Goal: Transaction & Acquisition: Purchase product/service

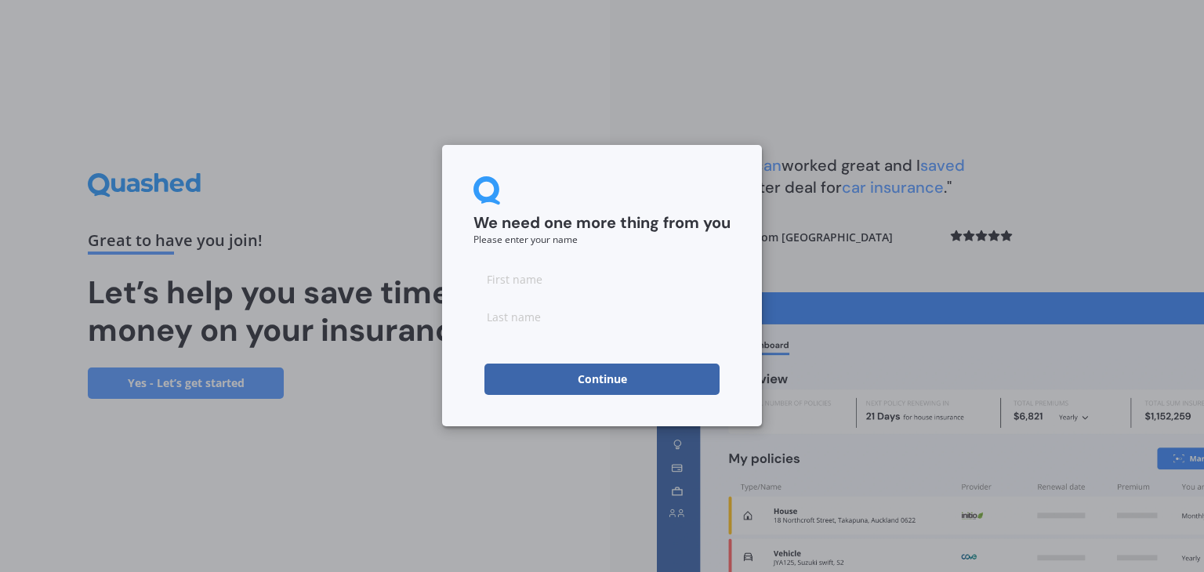
click at [571, 284] on input at bounding box center [601, 278] width 257 height 31
type input "Shenice"
click at [546, 307] on input at bounding box center [601, 316] width 257 height 31
type input "Pillay"
click at [588, 375] on button "Continue" at bounding box center [601, 379] width 235 height 31
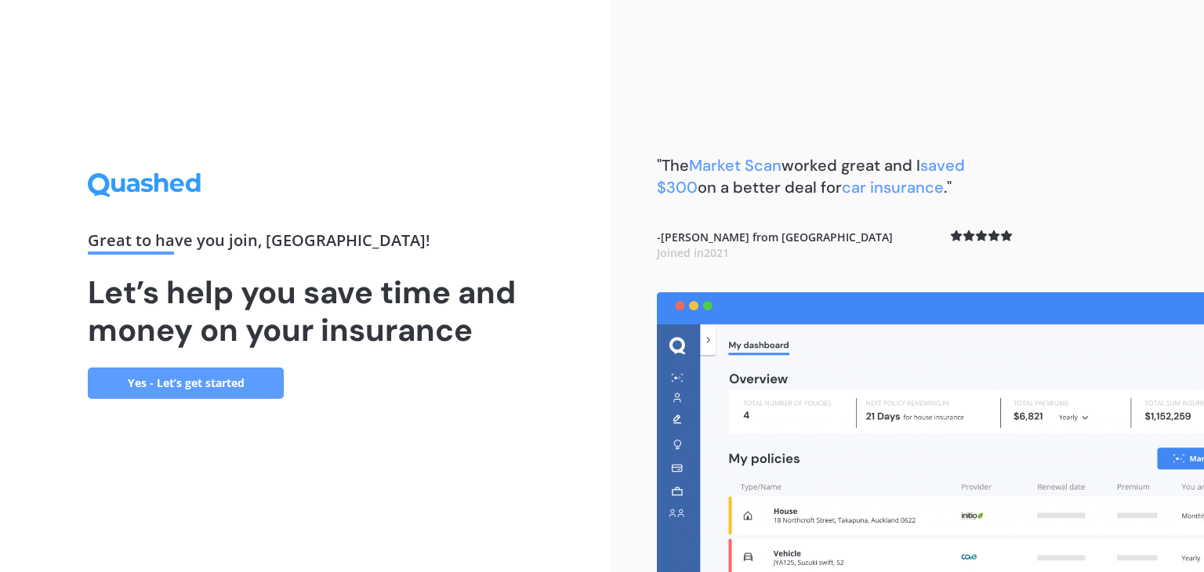
click at [158, 379] on link "Yes - Let’s get started" at bounding box center [186, 383] width 196 height 31
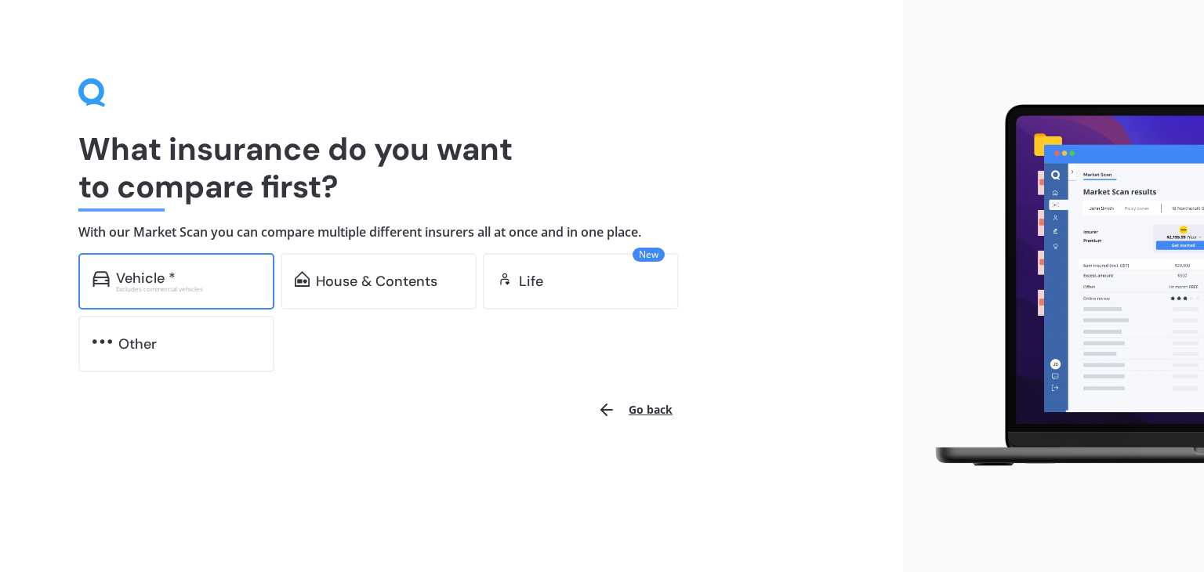
click at [138, 286] on div "Excludes commercial vehicles" at bounding box center [188, 289] width 144 height 6
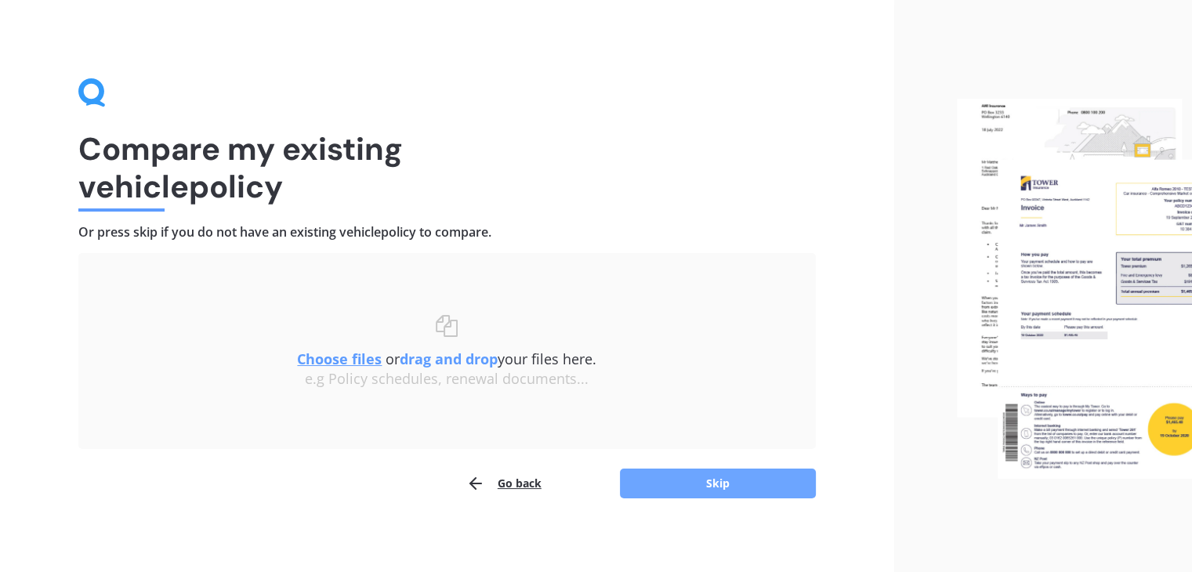
click at [699, 480] on button "Skip" at bounding box center [718, 484] width 196 height 30
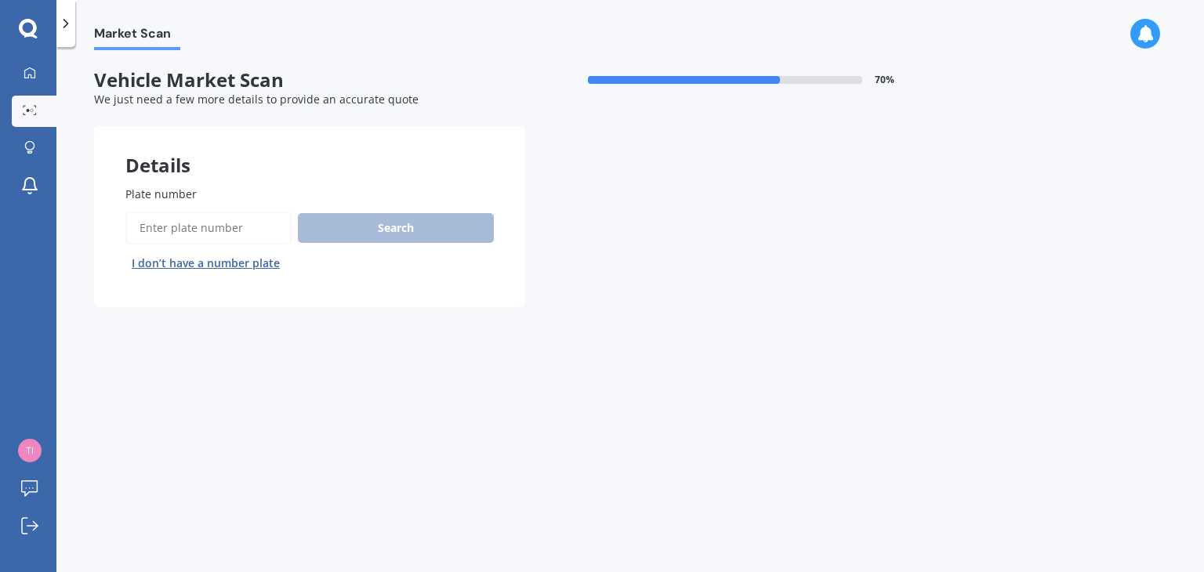
click at [232, 202] on div "Plate number Search I don’t have a number plate" at bounding box center [309, 231] width 368 height 90
click at [216, 228] on input "Plate number" at bounding box center [208, 228] width 166 height 33
type input "QCC738"
click at [375, 234] on button "Search" at bounding box center [396, 228] width 196 height 30
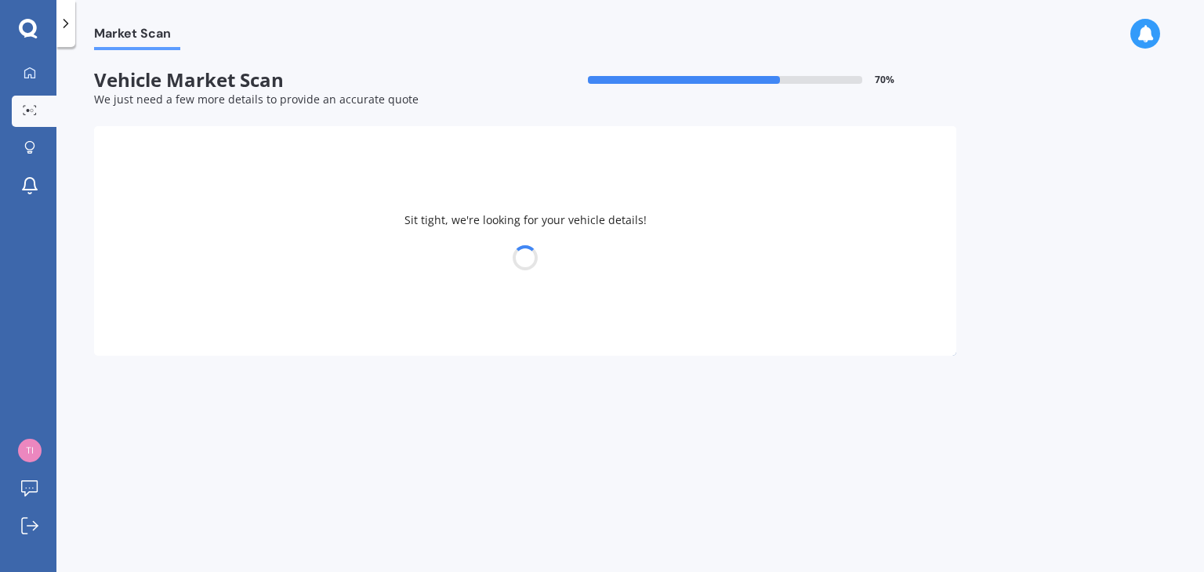
select select "NISSAN"
select select "DUALIS"
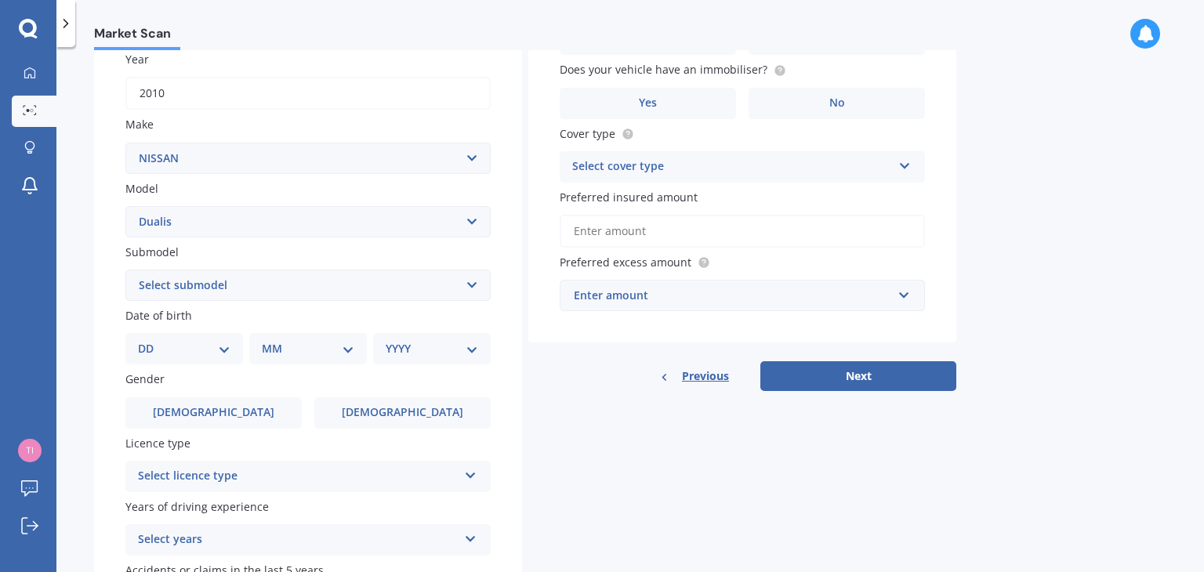
scroll to position [232, 0]
click at [211, 354] on select "DD 01 02 03 04 05 06 07 08 09 10 11 12 13 14 15 16 17 18 19 20 21 22 23 24 25 2…" at bounding box center [184, 347] width 92 height 17
select select "21"
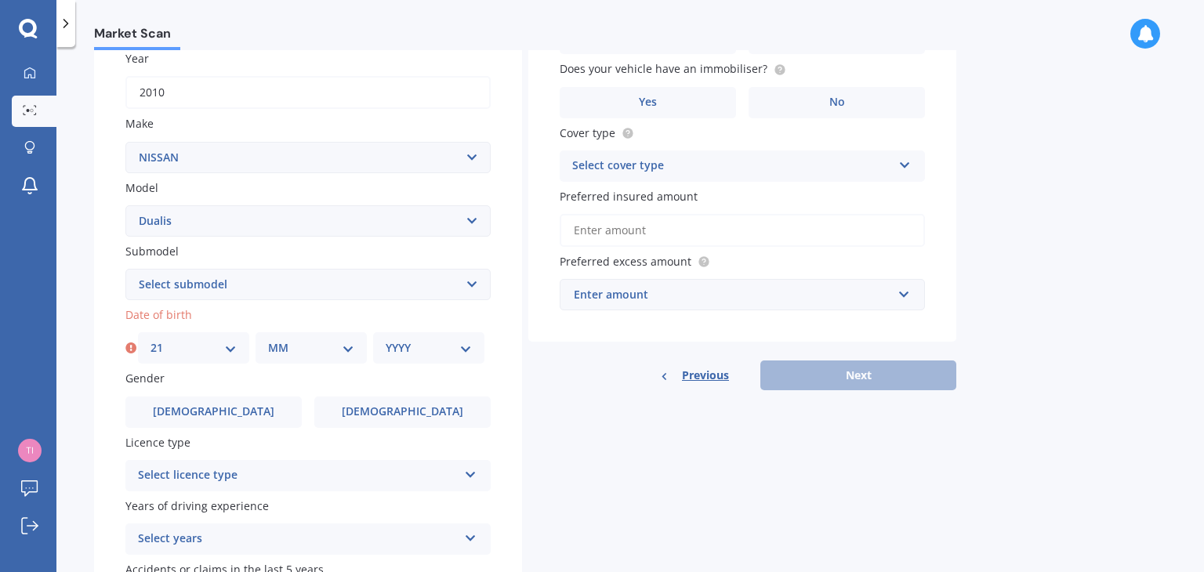
click at [285, 353] on select "MM 01 02 03 04 05 06 07 08 09 10 11 12" at bounding box center [311, 347] width 86 height 17
select select "02"
click at [401, 351] on select "YYYY 2025 2024 2023 2022 2021 2020 2019 2018 2017 2016 2015 2014 2013 2012 2011…" at bounding box center [429, 347] width 86 height 17
select select "1993"
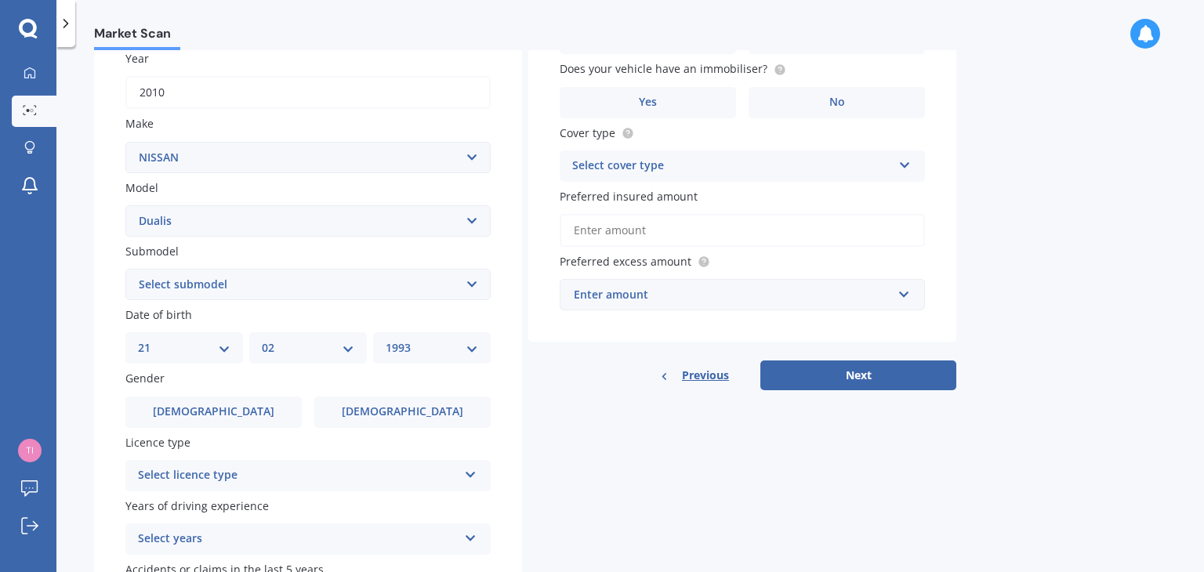
click at [517, 423] on div "Plate number Search I don’t have a number plate Year 2010 Make Select make AC A…" at bounding box center [308, 286] width 428 height 728
click at [314, 415] on label "Female" at bounding box center [402, 412] width 176 height 31
click at [0, 0] on input "Female" at bounding box center [0, 0] width 0 height 0
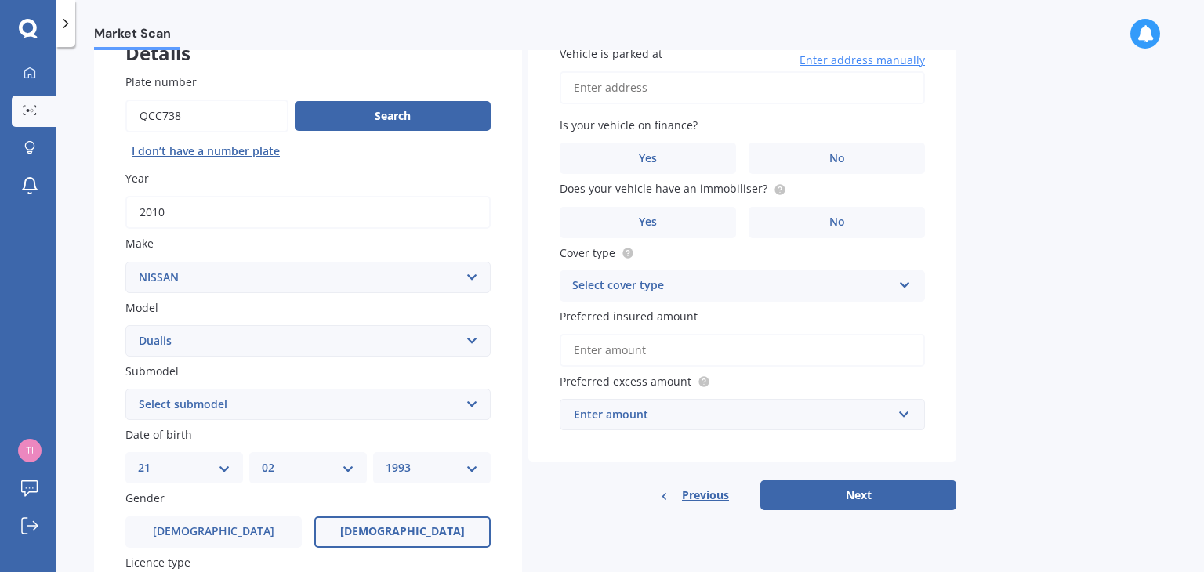
scroll to position [147, 0]
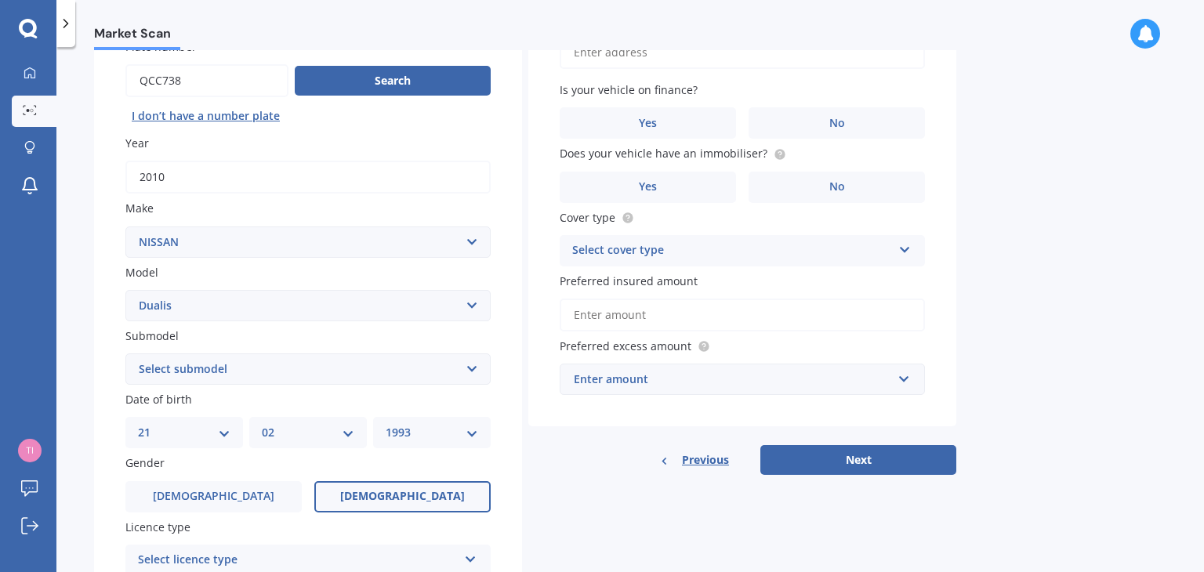
click at [261, 368] on select "Select submodel (All) Petrol 2WD" at bounding box center [307, 368] width 365 height 31
select select "(ALL)"
click at [125, 353] on select "Select submodel (All) Petrol 2WD" at bounding box center [307, 368] width 365 height 31
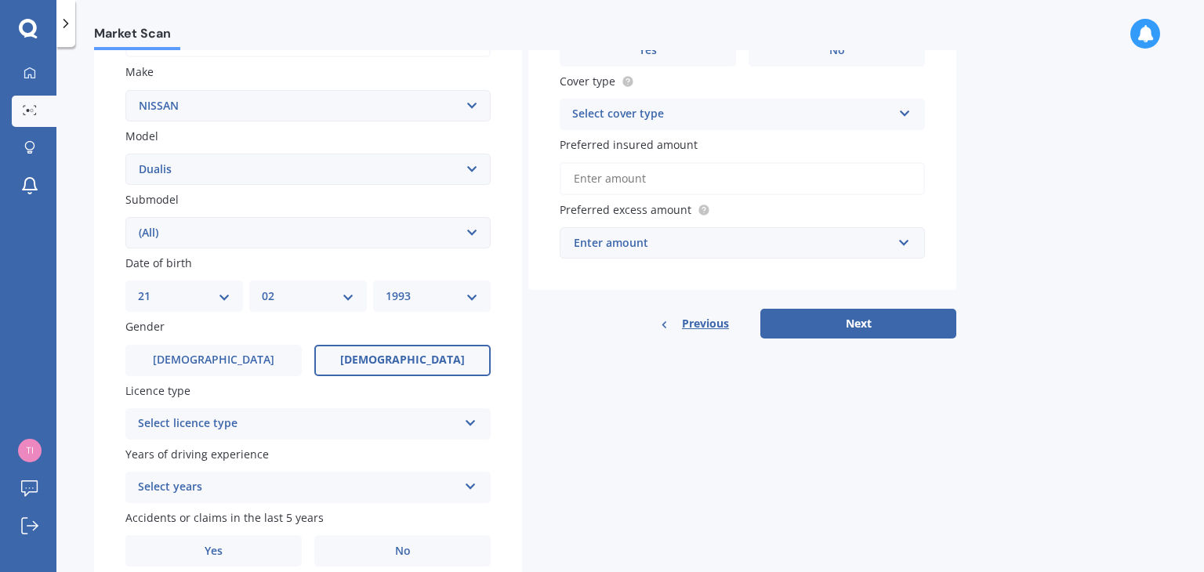
scroll to position [331, 0]
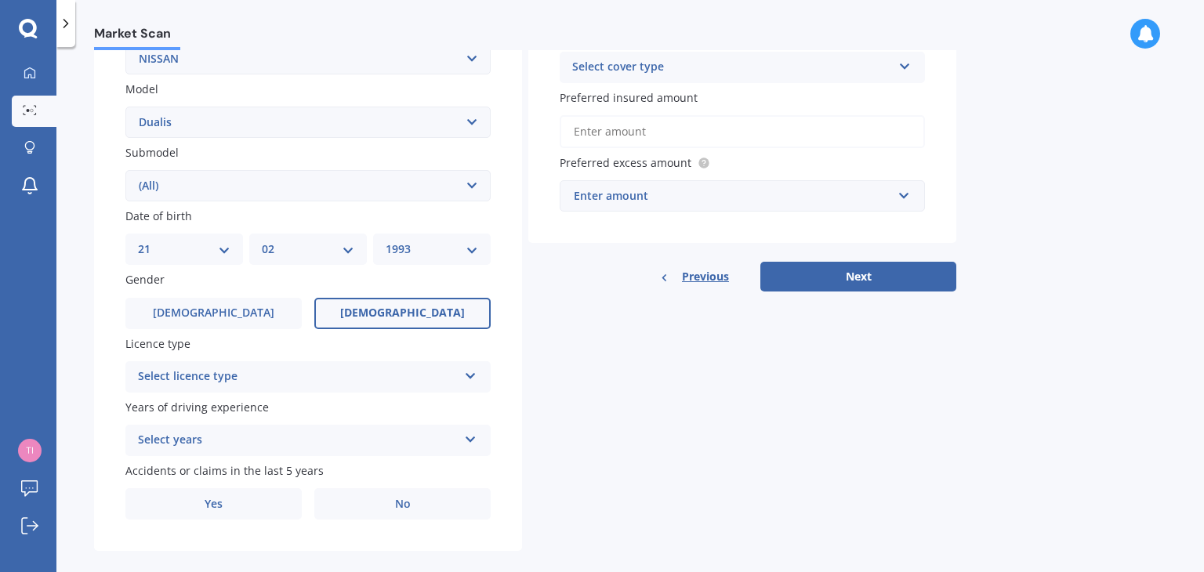
click at [253, 379] on div "Select licence type" at bounding box center [298, 377] width 320 height 19
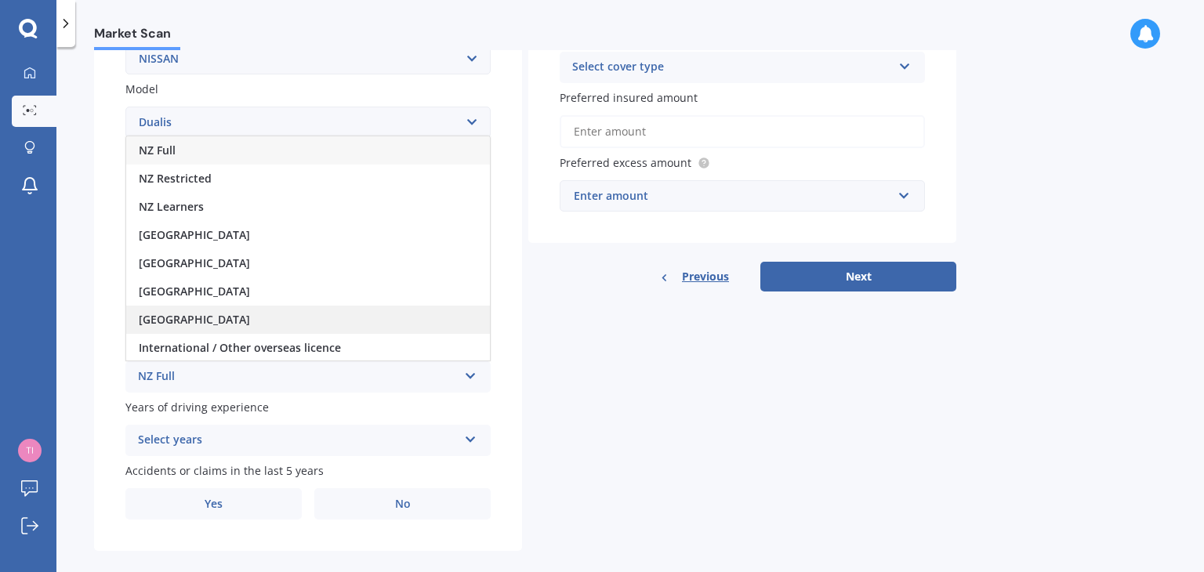
click at [231, 318] on div "South Africa" at bounding box center [308, 320] width 364 height 28
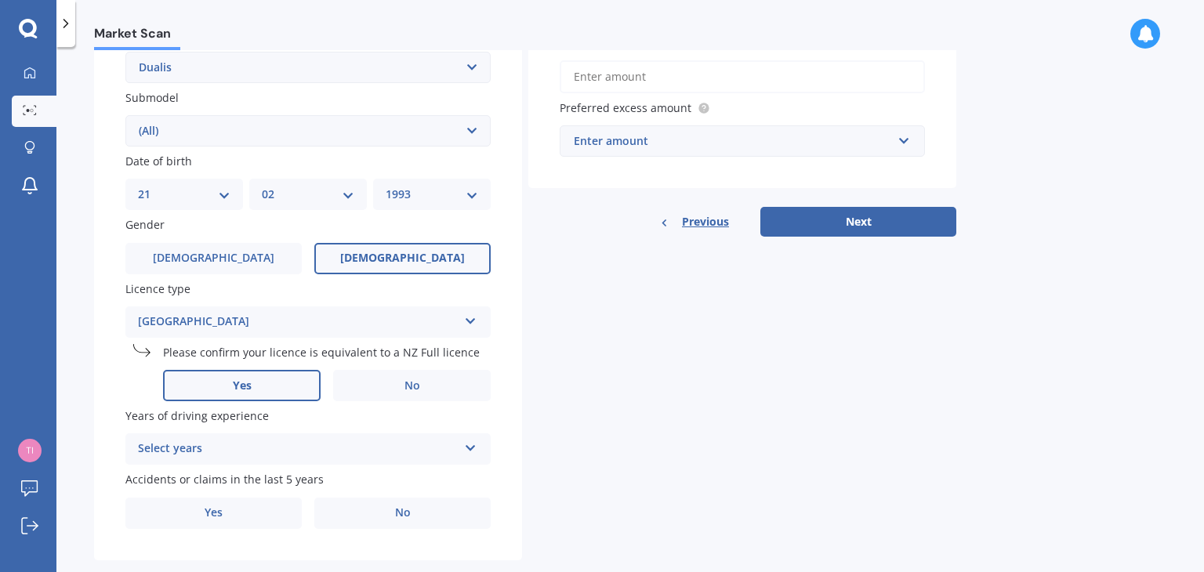
scroll to position [394, 0]
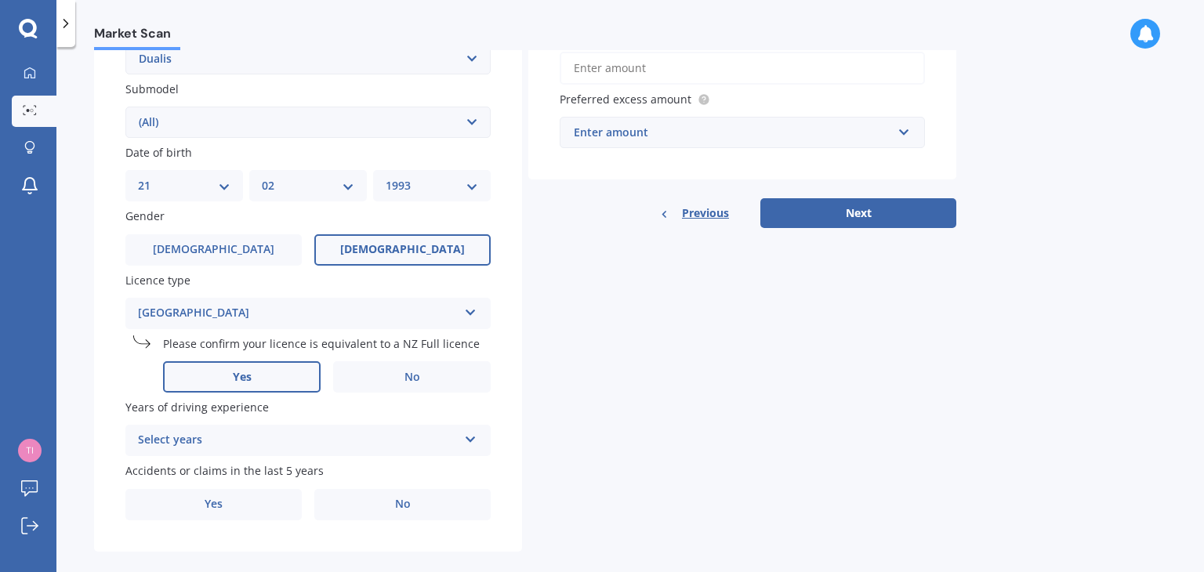
click at [272, 381] on label "Yes" at bounding box center [242, 376] width 158 height 31
click at [0, 0] on input "Yes" at bounding box center [0, 0] width 0 height 0
click at [270, 451] on div "Select years 5 or more years 4 years 3 years 2 years 1 year" at bounding box center [307, 440] width 365 height 31
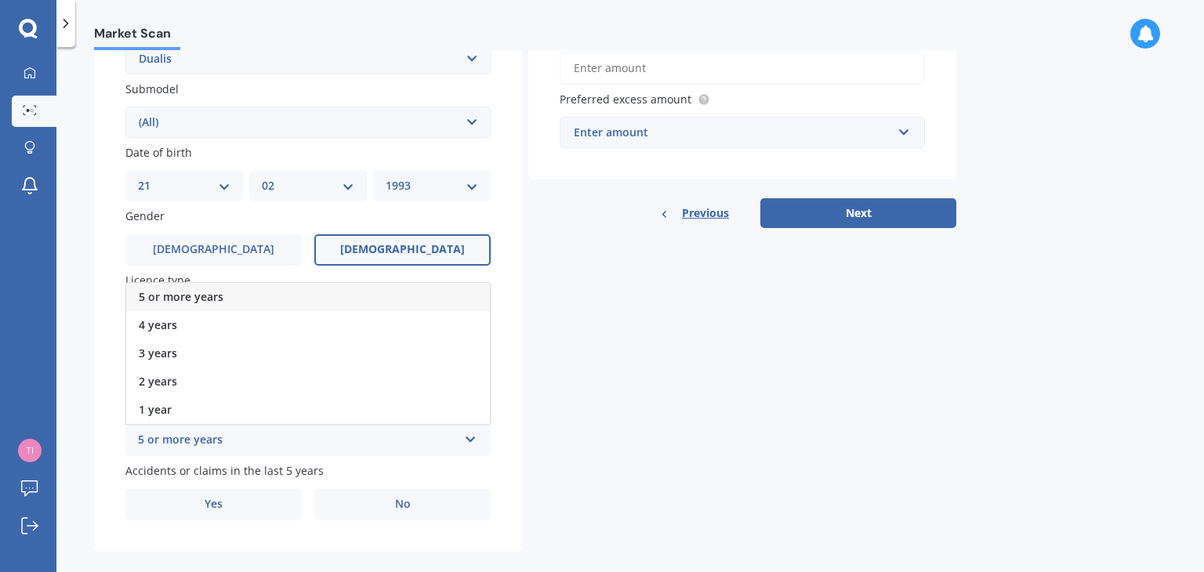
click at [237, 303] on div "5 or more years" at bounding box center [308, 297] width 364 height 28
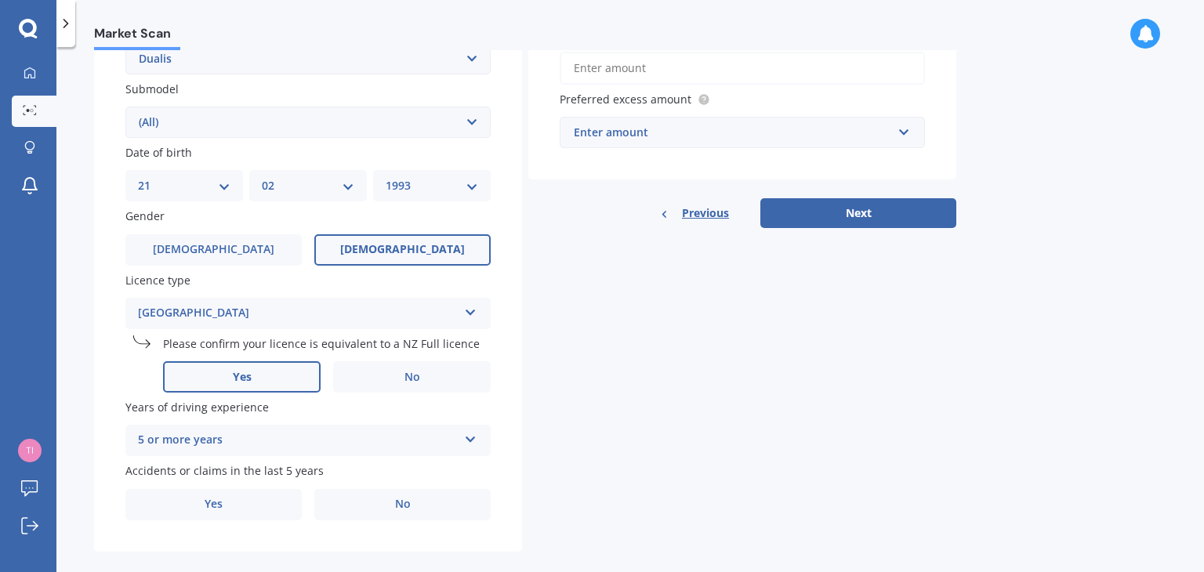
scroll to position [415, 0]
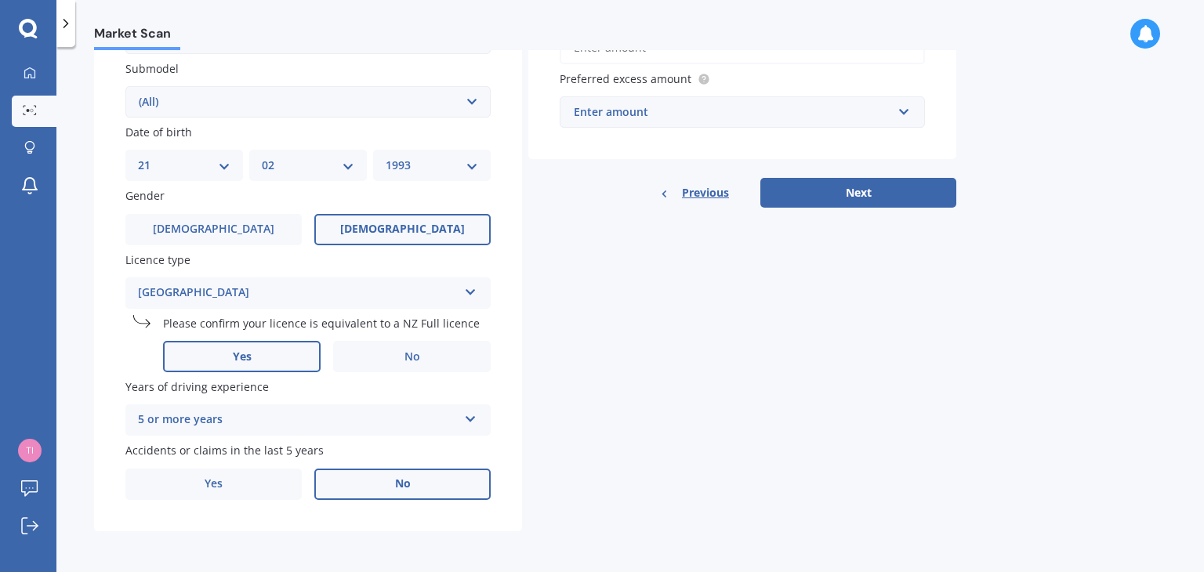
click at [367, 490] on label "No" at bounding box center [402, 484] width 176 height 31
click at [0, 0] on input "No" at bounding box center [0, 0] width 0 height 0
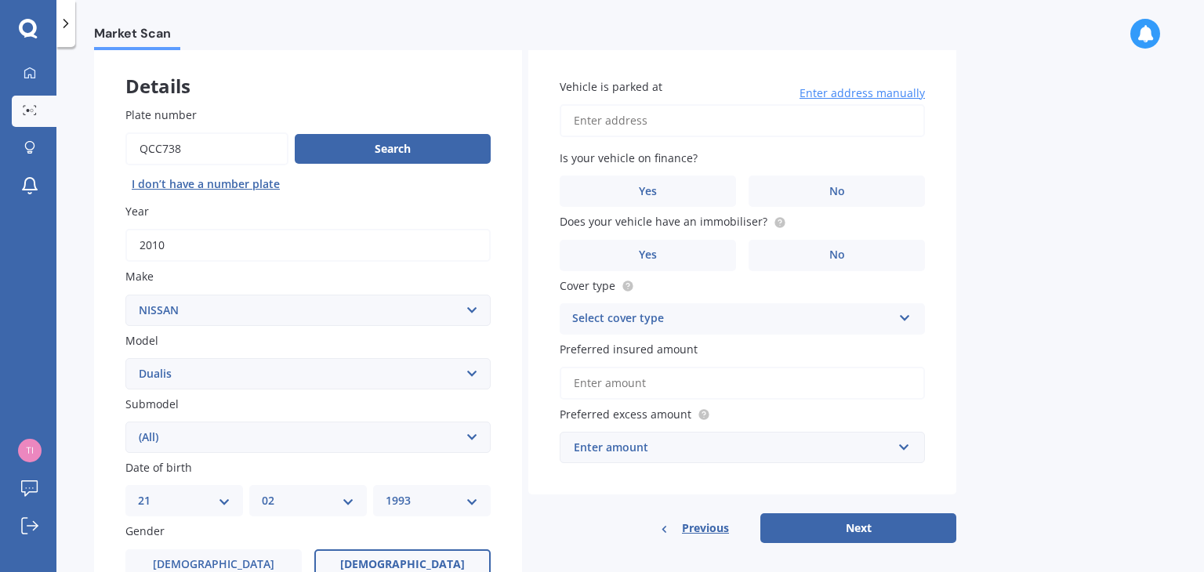
scroll to position [76, 0]
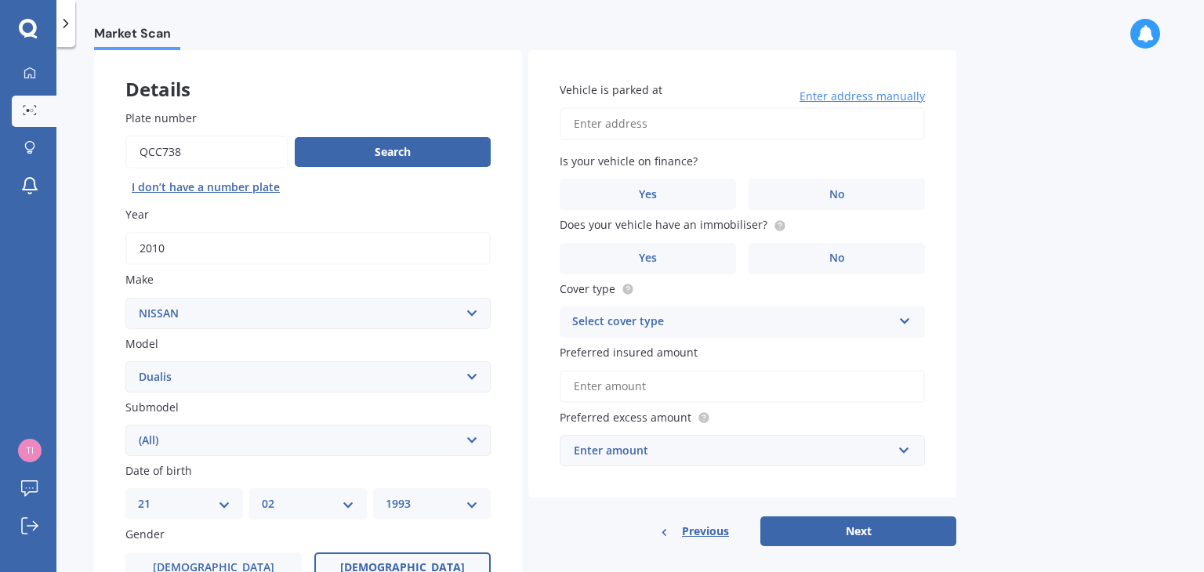
click at [767, 116] on input "Vehicle is parked at" at bounding box center [742, 123] width 365 height 33
type input "15A Endeavour Street, Riversdale, Blenheim 7201"
click at [658, 195] on label "Yes" at bounding box center [648, 194] width 176 height 31
click at [0, 0] on input "Yes" at bounding box center [0, 0] width 0 height 0
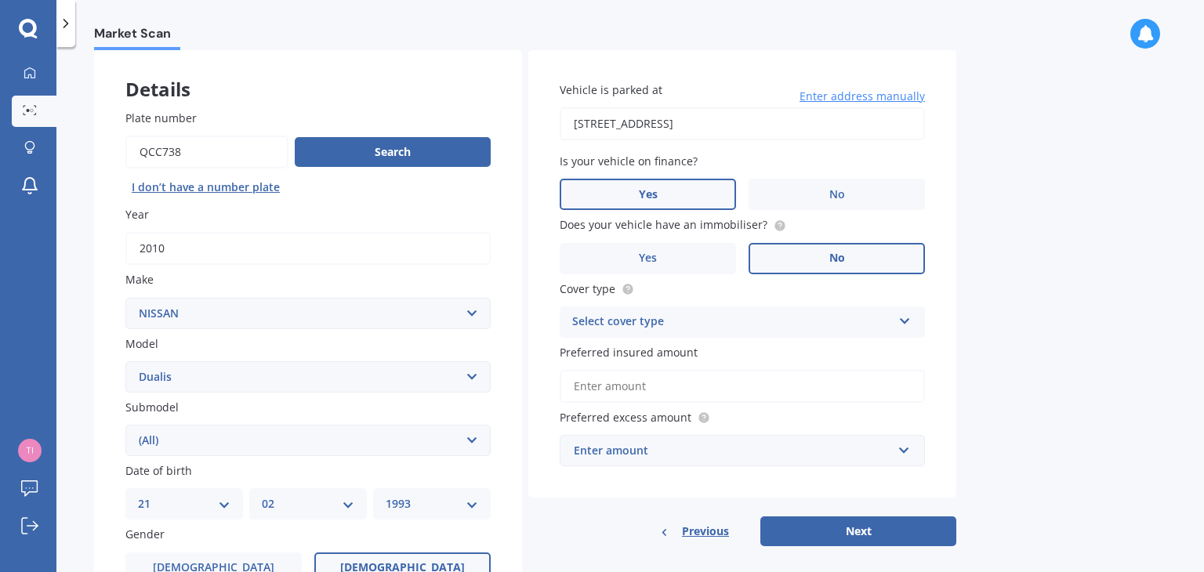
click at [781, 259] on label "No" at bounding box center [837, 258] width 176 height 31
click at [0, 0] on input "No" at bounding box center [0, 0] width 0 height 0
click at [736, 317] on div "Select cover type" at bounding box center [732, 322] width 320 height 19
click at [683, 357] on div "Comprehensive" at bounding box center [742, 353] width 364 height 28
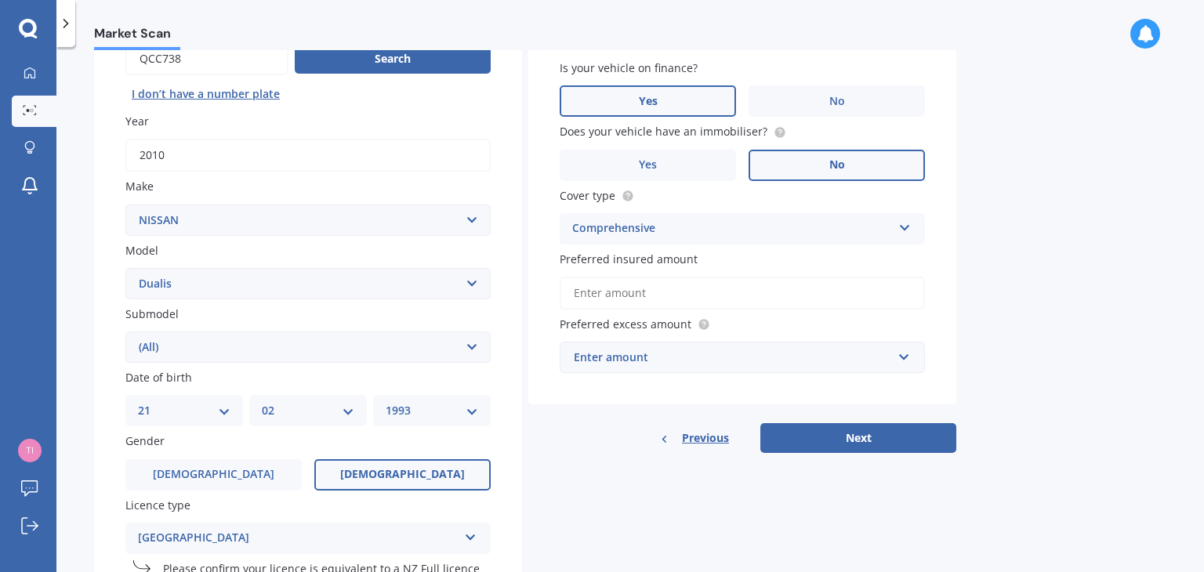
scroll to position [172, 0]
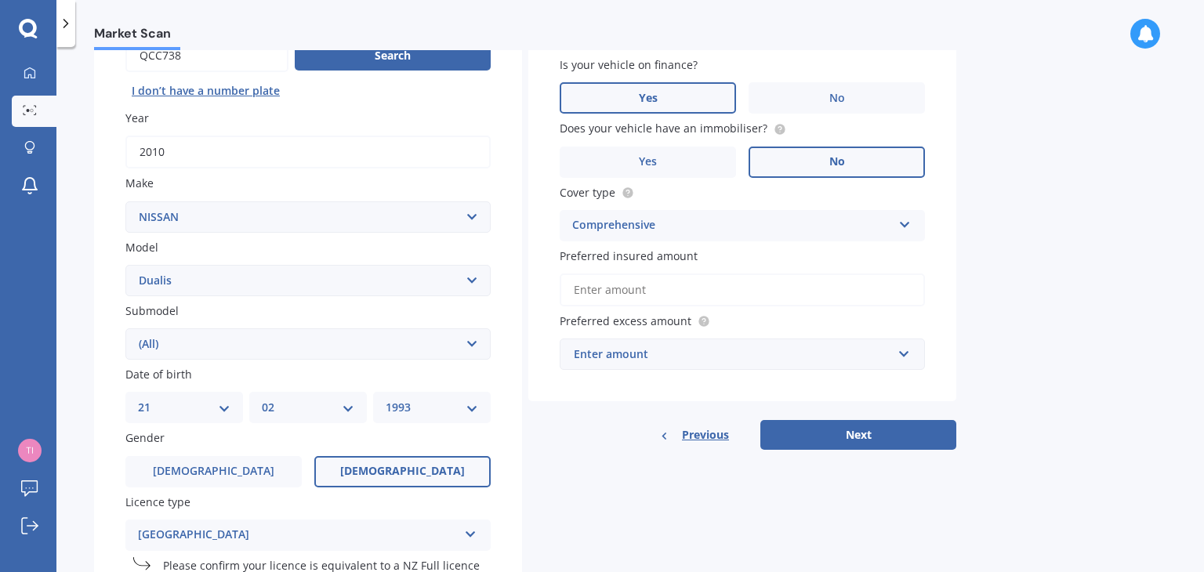
click at [698, 292] on input "Preferred insured amount" at bounding box center [742, 290] width 365 height 33
click at [839, 281] on input "Preferred insured amount" at bounding box center [742, 290] width 365 height 33
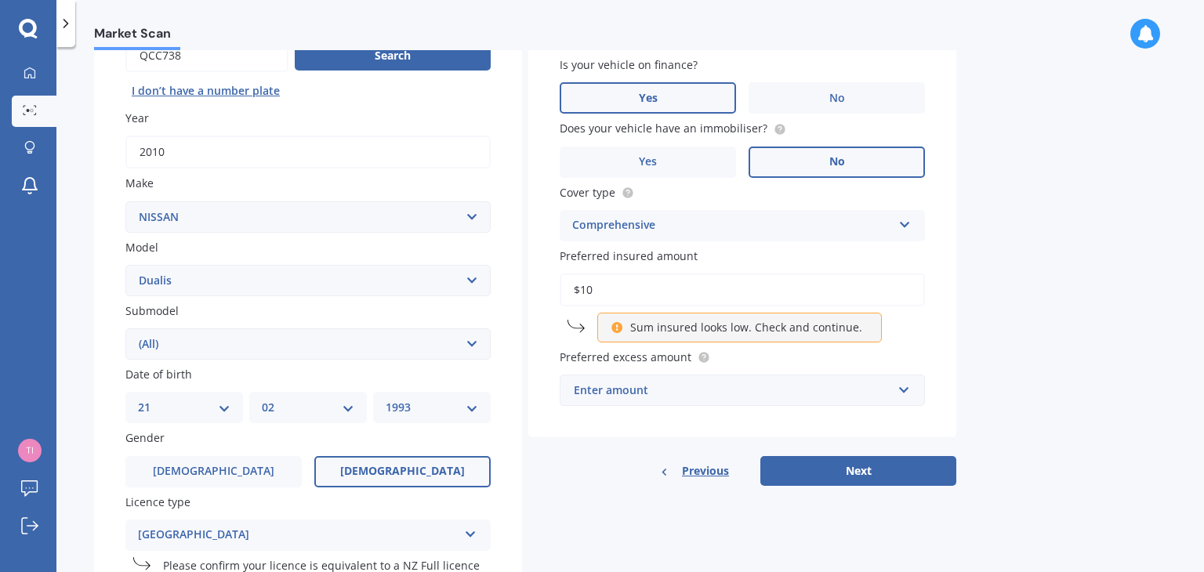
type input "$1"
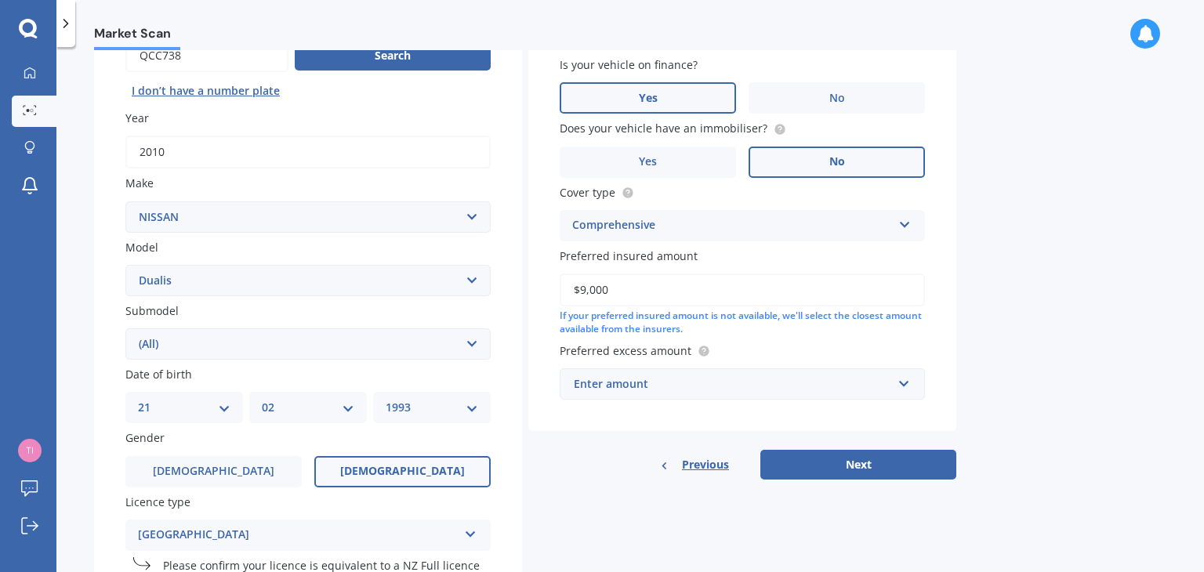
type input "$9,000"
click at [687, 385] on div "Enter amount" at bounding box center [733, 383] width 318 height 17
click at [598, 462] on div "Previous Next" at bounding box center [742, 465] width 428 height 30
click at [678, 386] on div "$100" at bounding box center [733, 383] width 318 height 17
click at [614, 468] on div "Previous Next" at bounding box center [742, 465] width 428 height 30
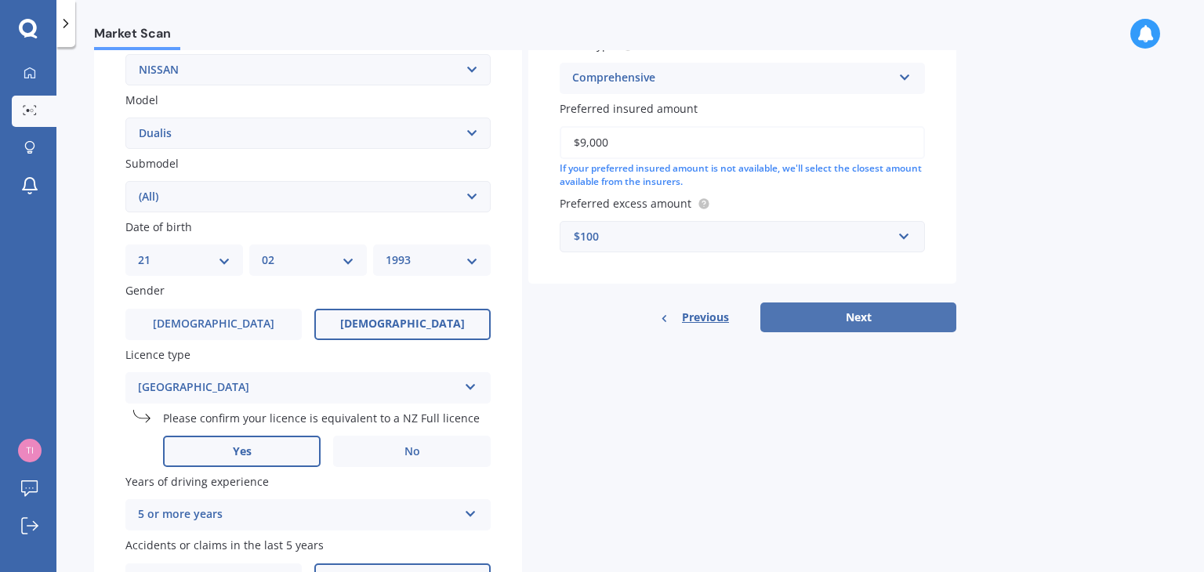
scroll to position [149, 0]
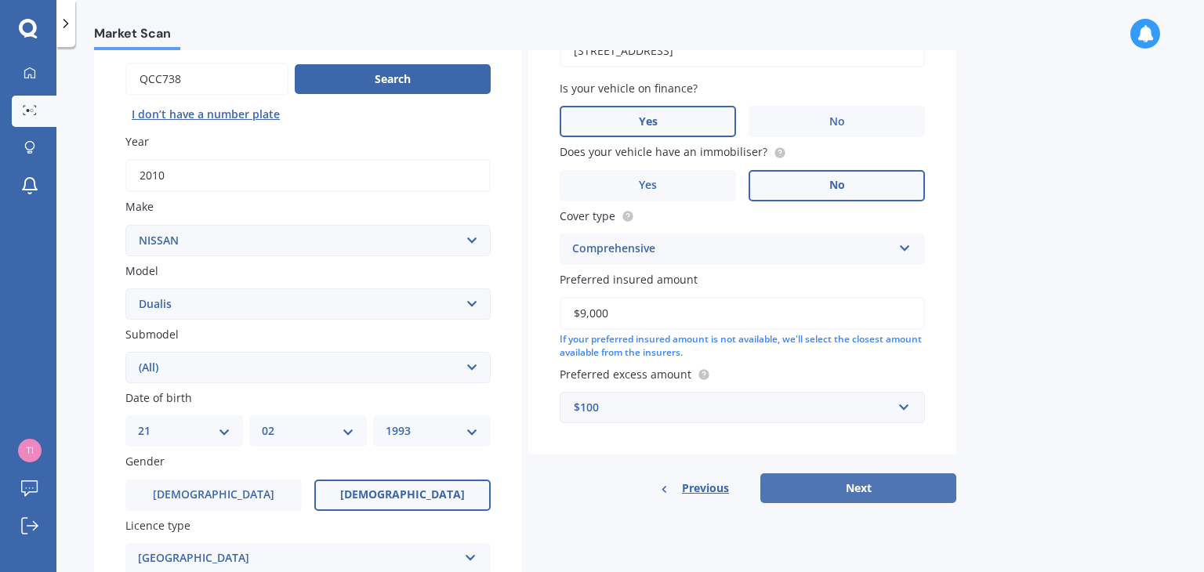
click at [825, 480] on button "Next" at bounding box center [858, 488] width 196 height 30
select select "21"
select select "02"
select select "1993"
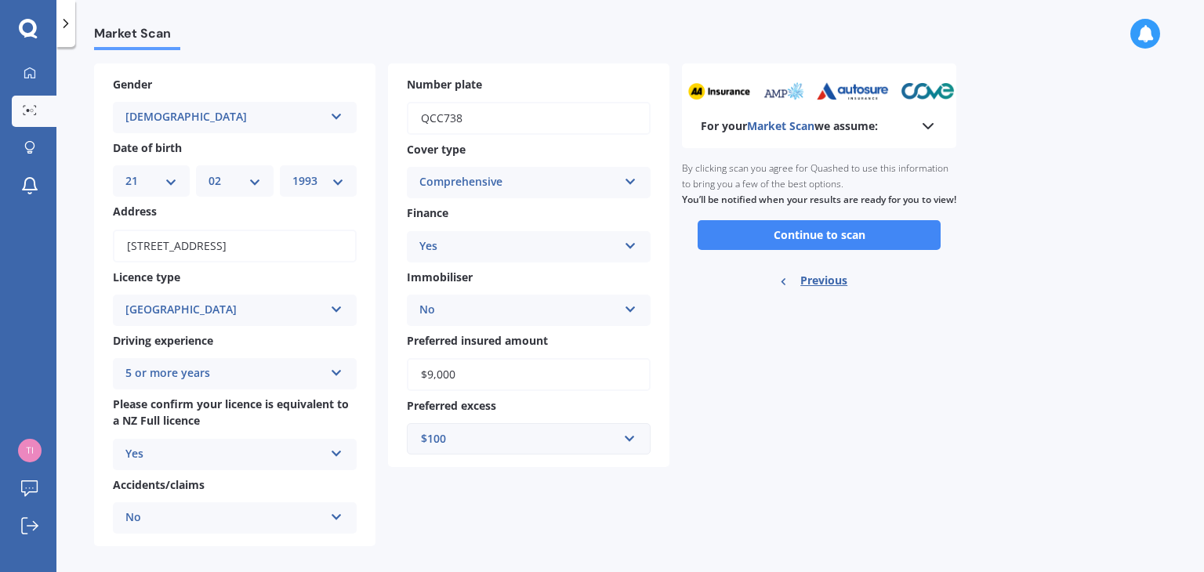
scroll to position [78, 0]
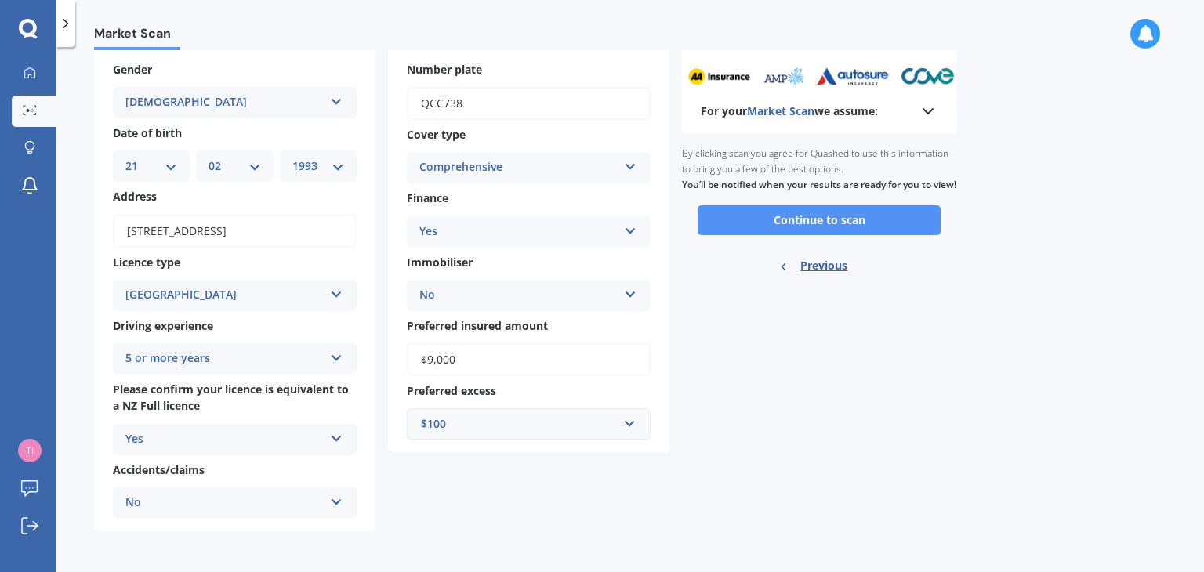
click at [779, 235] on button "Continue to scan" at bounding box center [819, 220] width 243 height 30
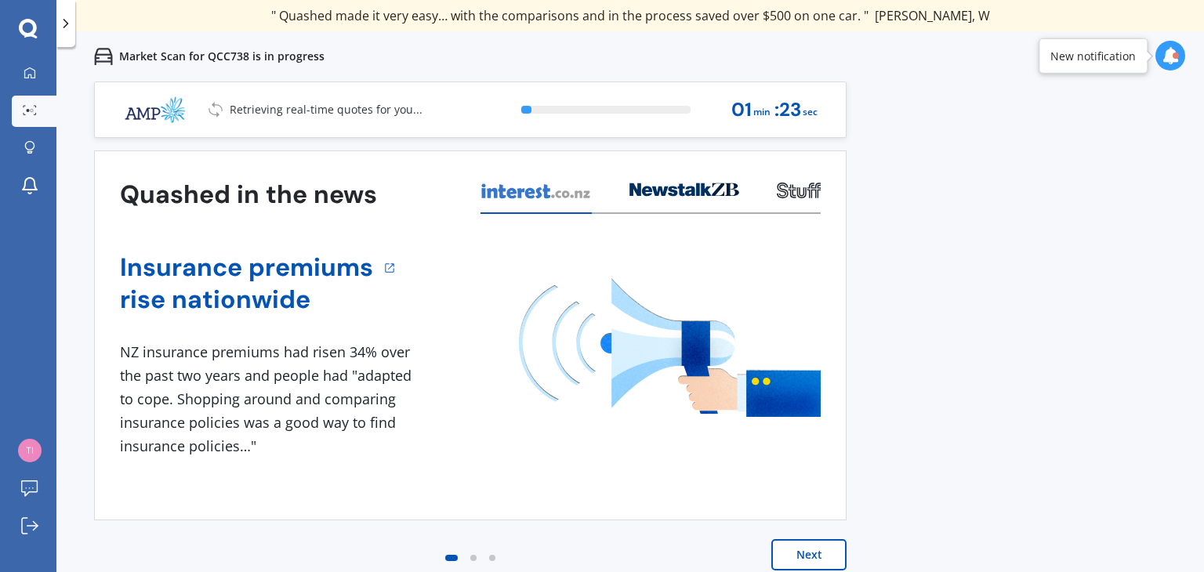
click at [800, 553] on button "Next" at bounding box center [808, 554] width 75 height 31
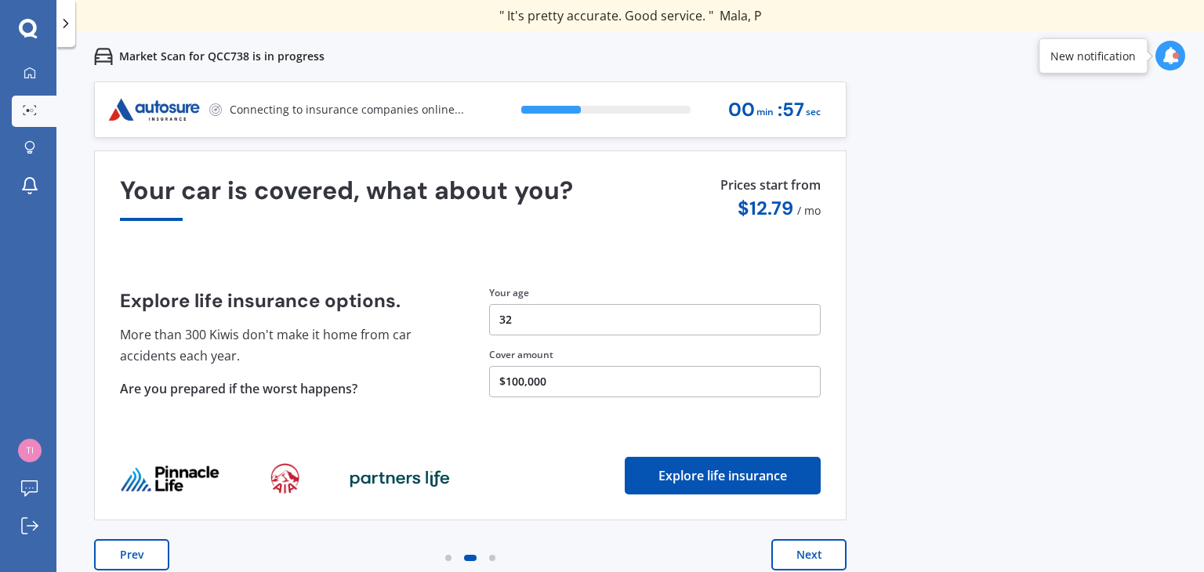
click at [835, 556] on button "Next" at bounding box center [808, 554] width 75 height 31
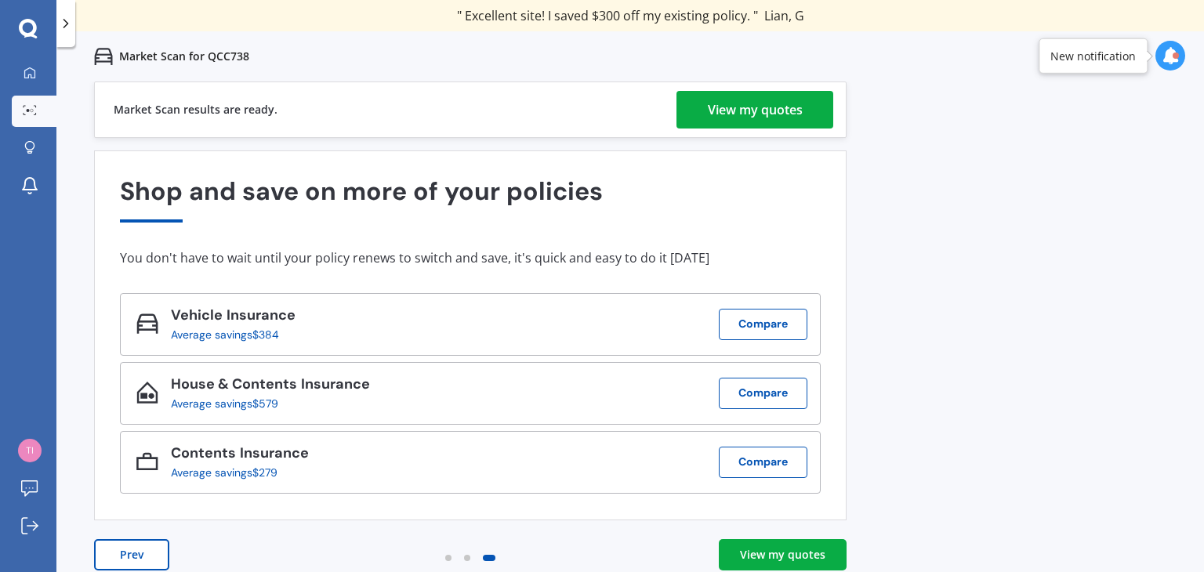
click at [813, 566] on link "View my quotes" at bounding box center [783, 554] width 128 height 31
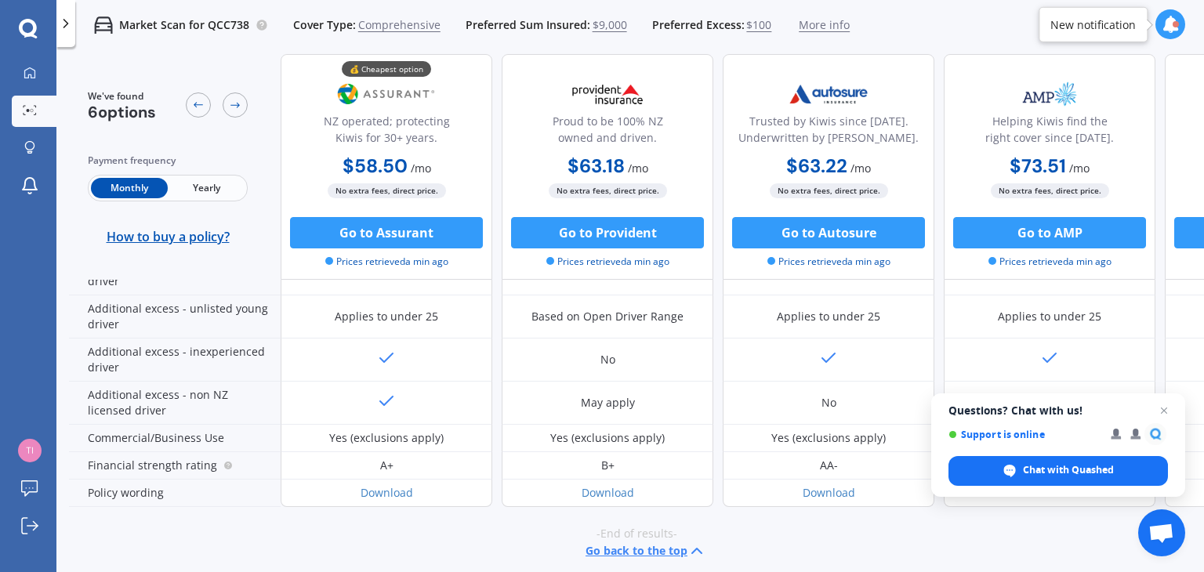
scroll to position [846, 0]
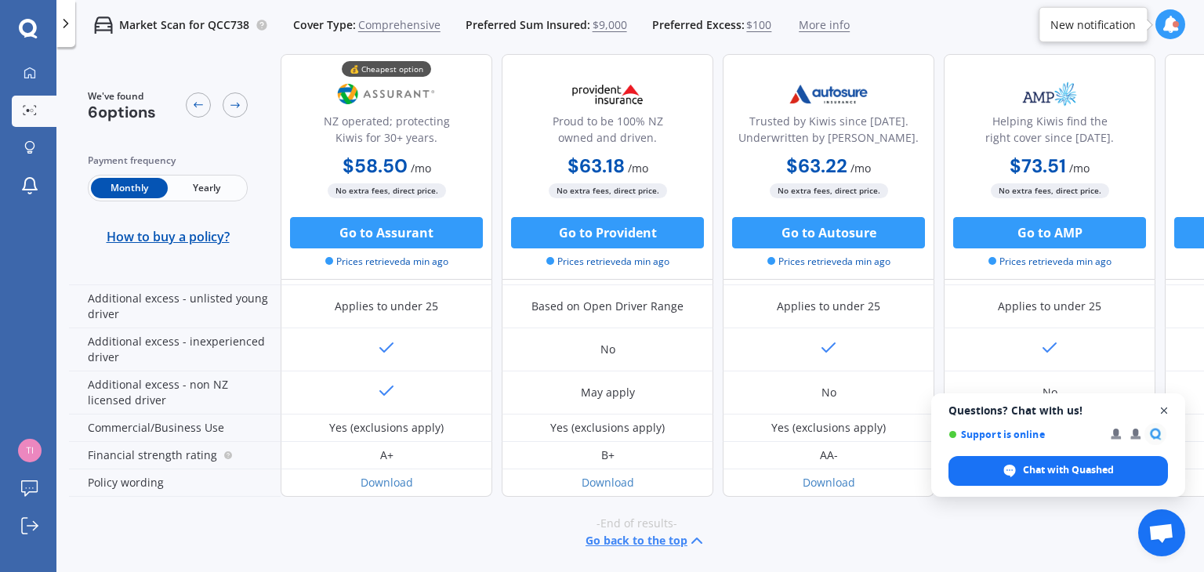
click at [1161, 408] on span "Close chat" at bounding box center [1165, 411] width 20 height 20
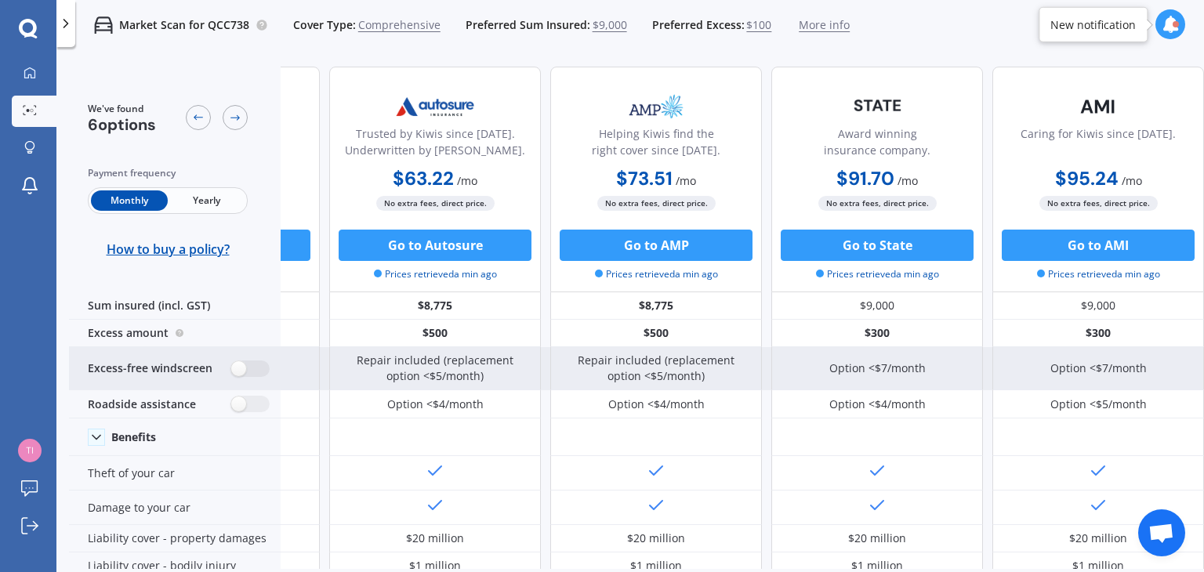
scroll to position [0, 0]
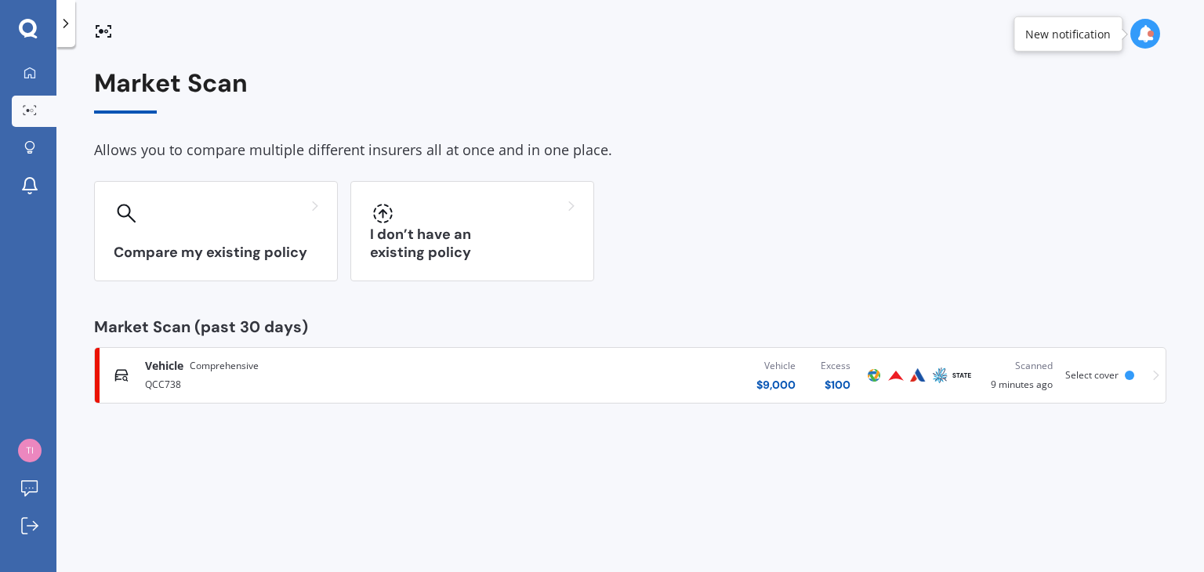
click at [223, 384] on div "QCC738" at bounding box center [316, 383] width 343 height 19
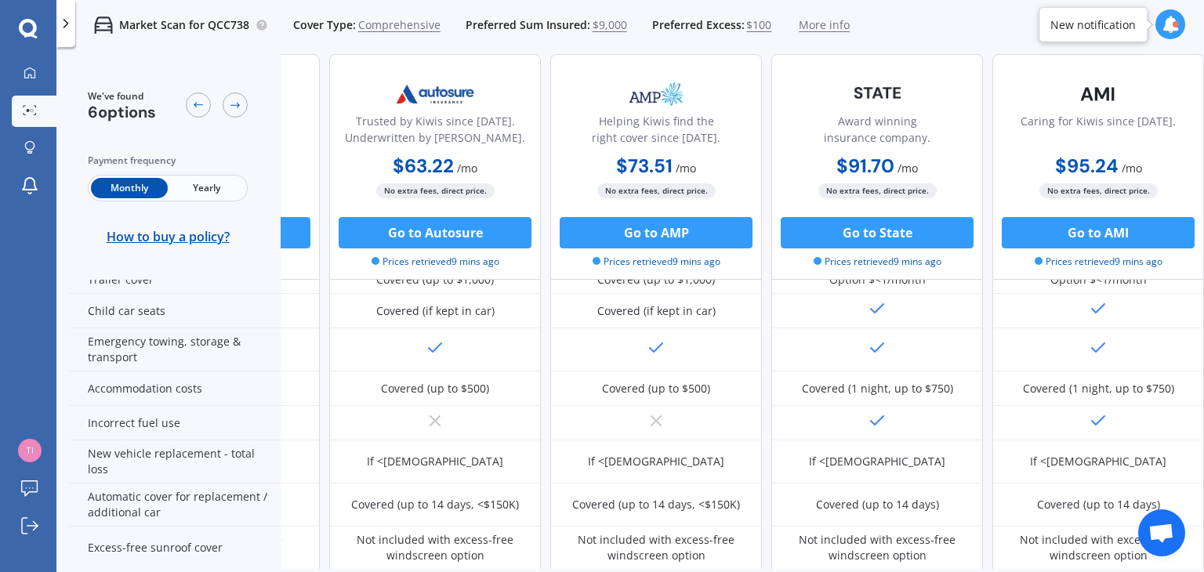
scroll to position [390, 401]
